Goal: Information Seeking & Learning: Learn about a topic

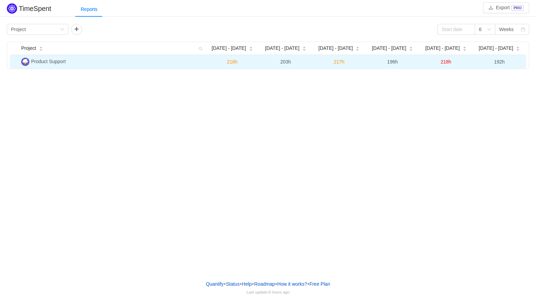
click at [62, 64] on span "Product Support" at bounding box center [48, 61] width 34 height 5
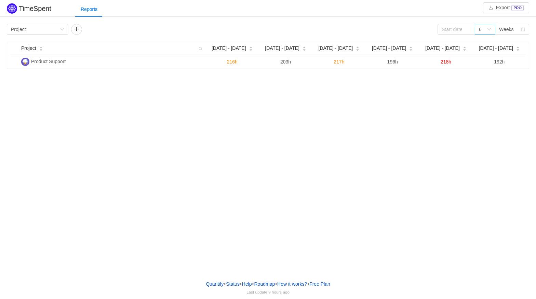
click at [492, 29] on div "6" at bounding box center [484, 29] width 20 height 11
click at [480, 43] on li "3" at bounding box center [484, 43] width 20 height 11
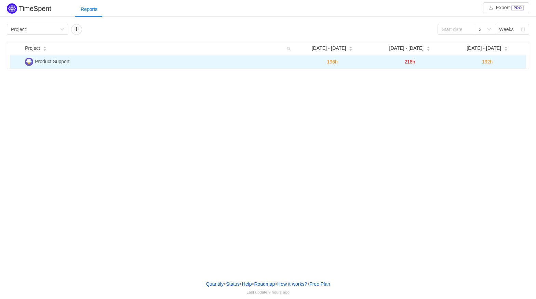
click at [489, 64] on span "192h" at bounding box center [487, 61] width 11 height 5
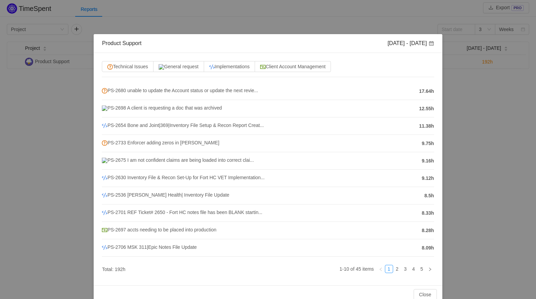
click at [511, 100] on div "Product Support [DATE] - [DATE] Technical Issues General request Implementation…" at bounding box center [268, 149] width 536 height 299
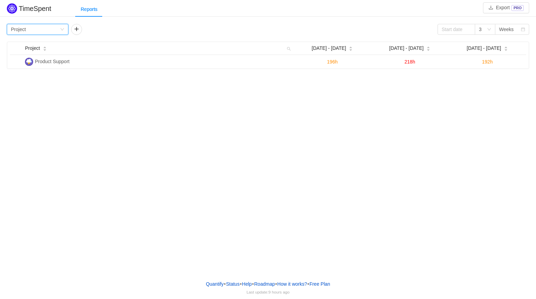
click at [60, 31] on div "Group by Project" at bounding box center [37, 29] width 61 height 11
click at [39, 55] on li "Team" at bounding box center [37, 54] width 61 height 11
click at [47, 29] on div "Group by Team" at bounding box center [35, 29] width 49 height 10
click at [35, 66] on li "Program" at bounding box center [37, 64] width 61 height 11
click at [36, 32] on div "Group by Program" at bounding box center [35, 29] width 49 height 10
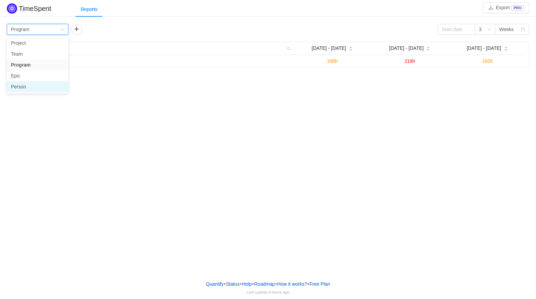
click at [34, 82] on li "Person" at bounding box center [37, 86] width 61 height 11
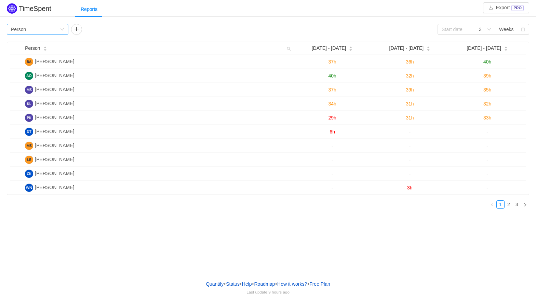
click at [62, 28] on icon "icon: down" at bounding box center [62, 29] width 4 height 4
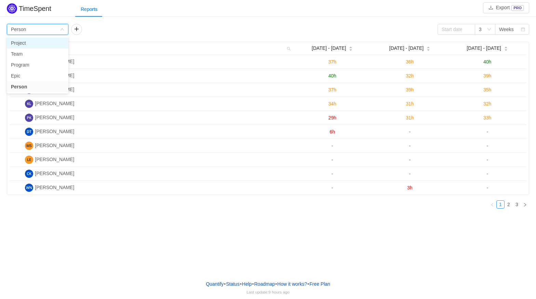
click at [36, 46] on li "Project" at bounding box center [37, 43] width 61 height 11
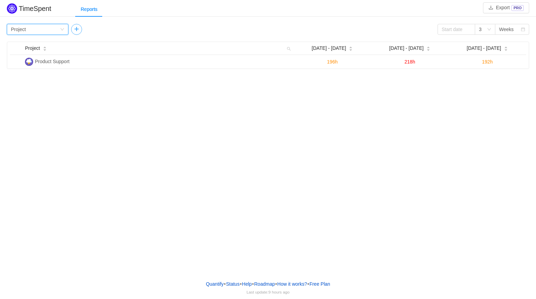
click at [77, 30] on button "button" at bounding box center [76, 29] width 11 height 11
click at [127, 29] on icon "icon: down" at bounding box center [126, 29] width 4 height 4
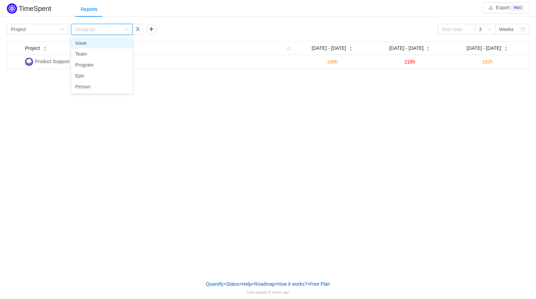
click at [78, 43] on li "Issue" at bounding box center [101, 43] width 61 height 11
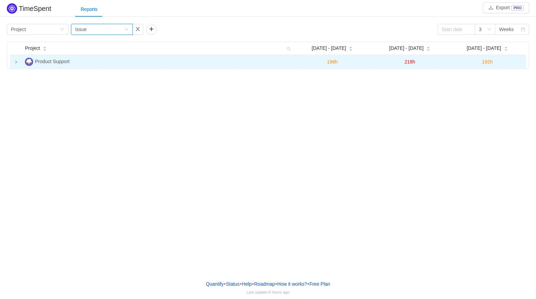
click at [14, 65] on td at bounding box center [16, 62] width 12 height 14
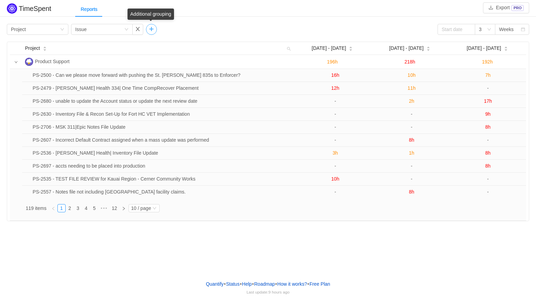
click at [151, 30] on button "button" at bounding box center [151, 29] width 11 height 11
click at [200, 29] on icon "icon: down" at bounding box center [200, 29] width 3 height 2
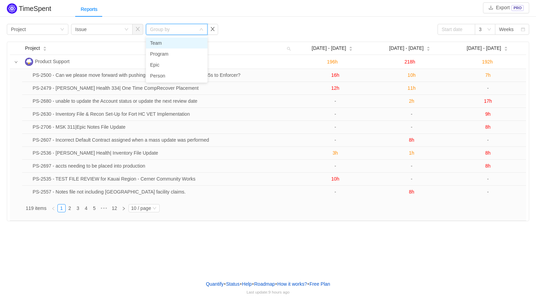
click at [233, 26] on div "Group by Project Group by Issue Group by 3 Weeks" at bounding box center [268, 29] width 522 height 11
click at [211, 31] on button "button" at bounding box center [212, 29] width 11 height 11
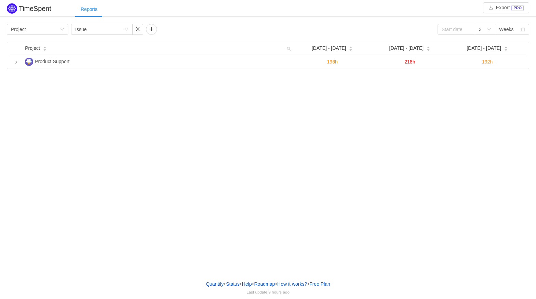
click at [85, 8] on div "Reports" at bounding box center [89, 9] width 28 height 15
click at [12, 9] on img at bounding box center [12, 8] width 10 height 10
